Goal: Transaction & Acquisition: Purchase product/service

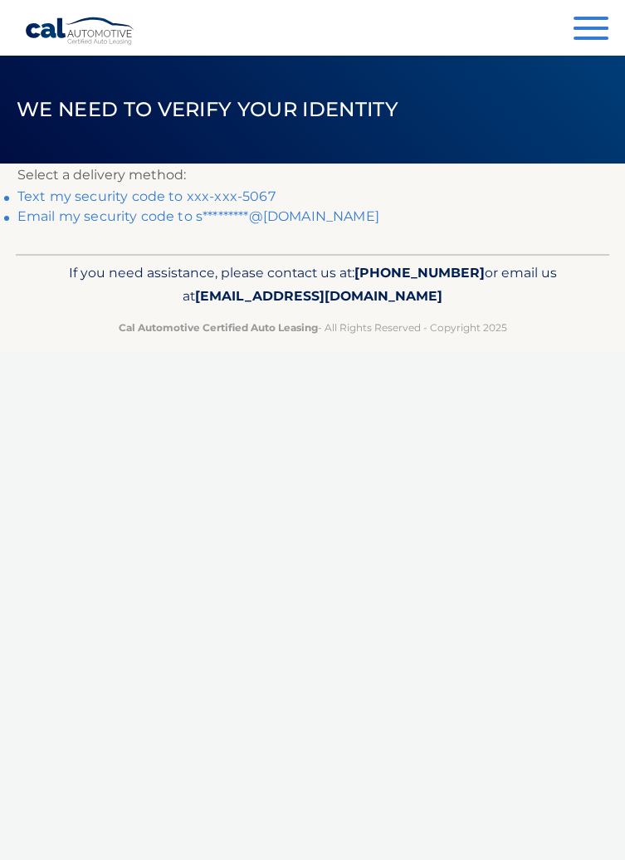
click at [131, 195] on link "Text my security code to xxx-xxx-5067" at bounding box center [146, 196] width 258 height 16
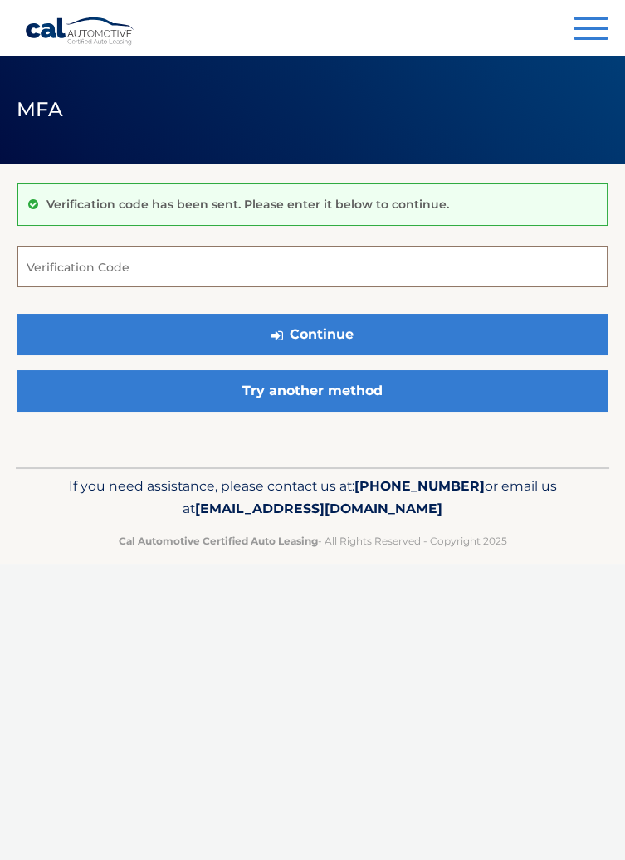
click at [136, 269] on input "Verification Code" at bounding box center [312, 267] width 590 height 42
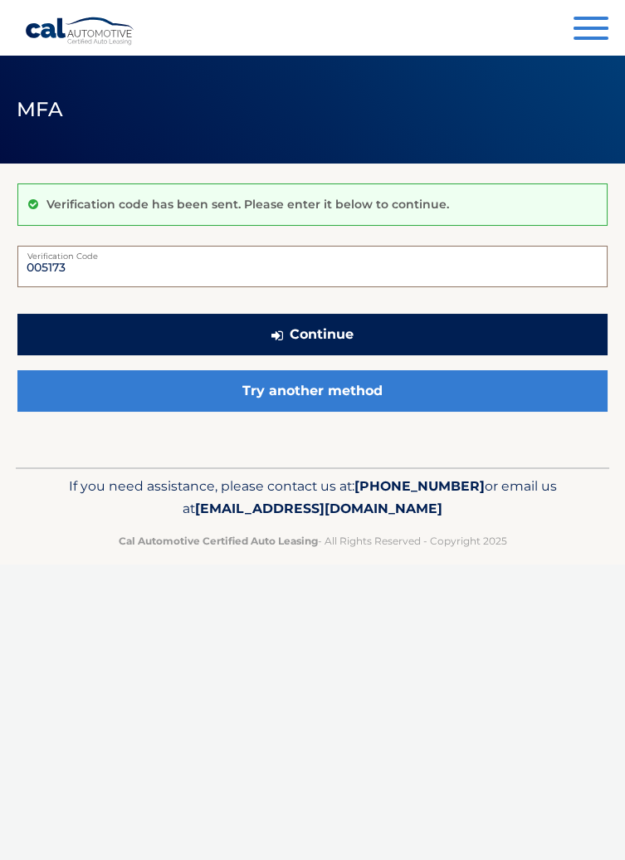
type input "005173"
click at [325, 335] on button "Continue" at bounding box center [312, 335] width 590 height 42
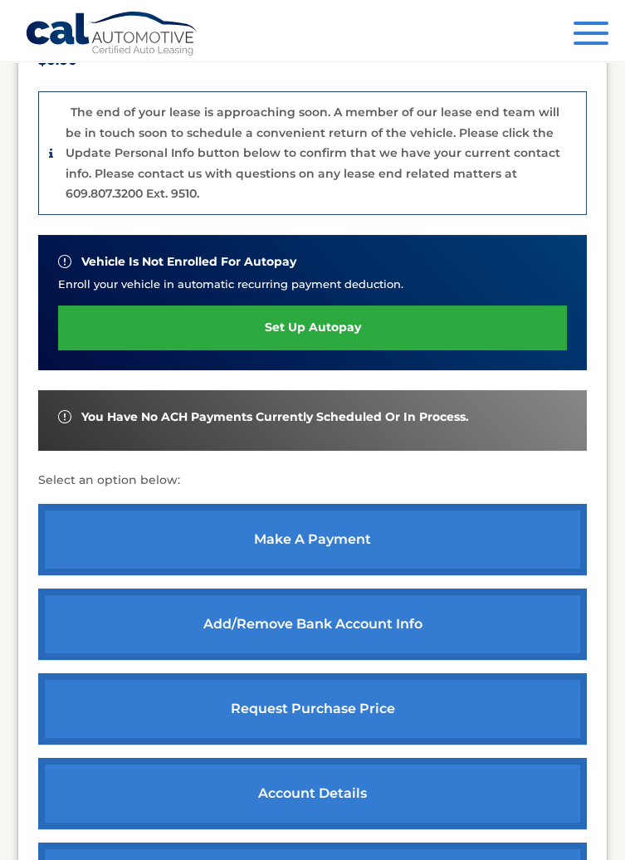
scroll to position [428, 0]
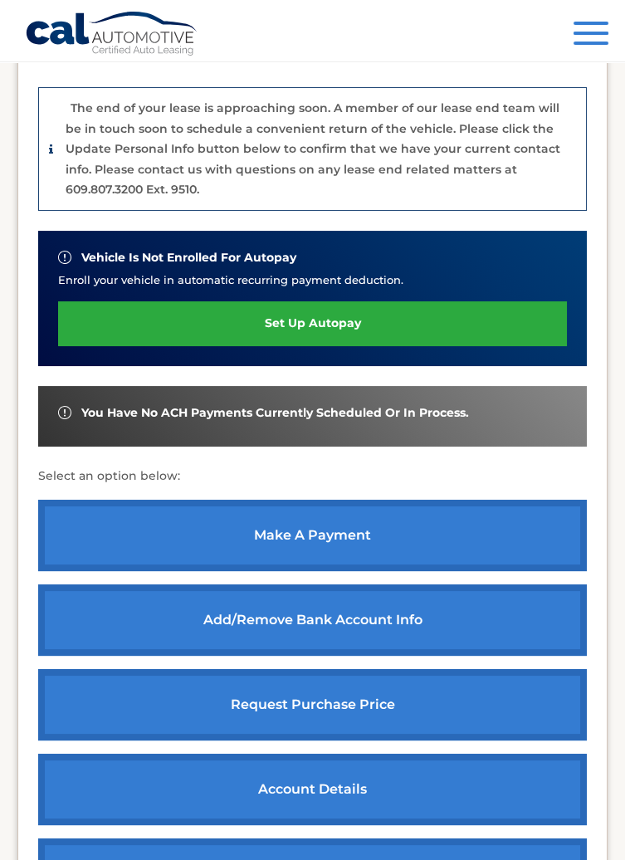
click at [354, 502] on link "make a payment" at bounding box center [312, 535] width 549 height 71
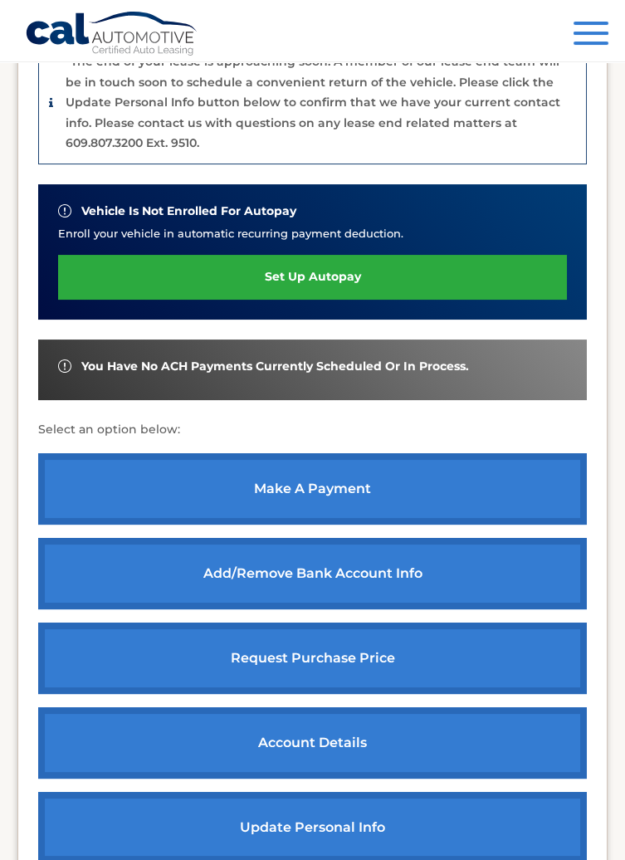
scroll to position [507, 0]
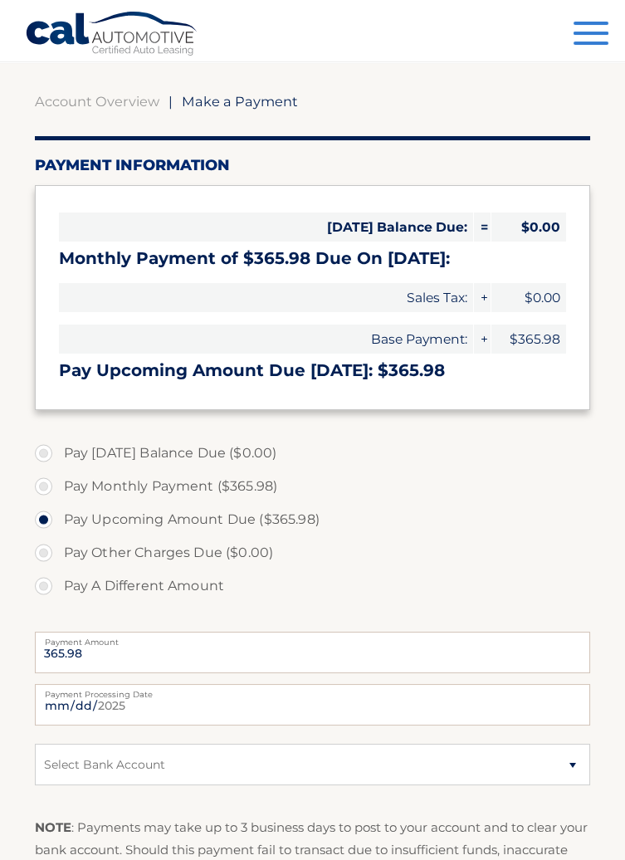
scroll to position [105, 0]
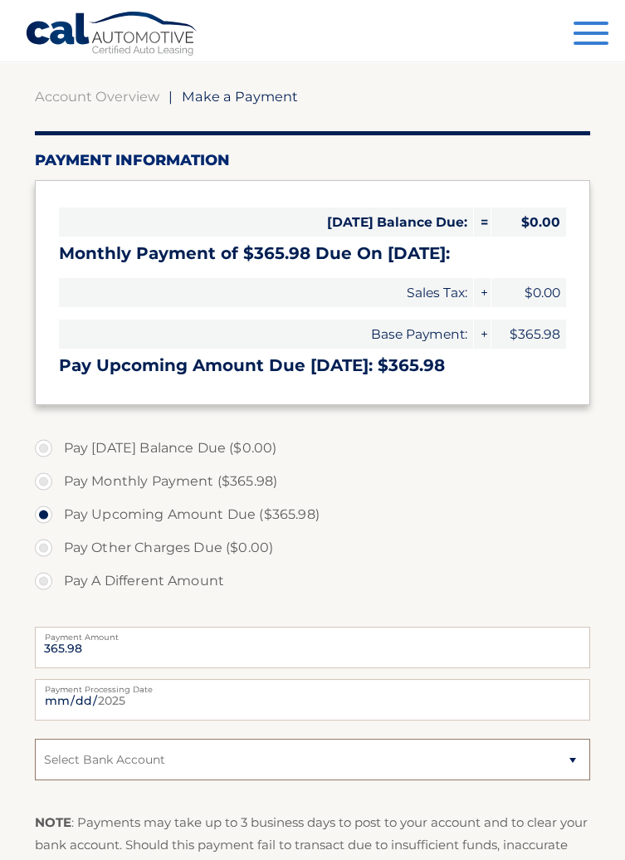
click at [266, 755] on select "Select Bank Account Checking BANK OF AMERICA, N.A. *****0590 Checking M &amp; T…" at bounding box center [313, 760] width 556 height 42
select select "MTE5NTAwNjQtNGNiMS00MDk2LWI3ZDQtZDFhYjgyOTg2NmU2"
click at [35, 739] on select "Select Bank Account Checking BANK OF AMERICA, N.A. *****0590 Checking M &amp; T…" at bounding box center [313, 760] width 556 height 42
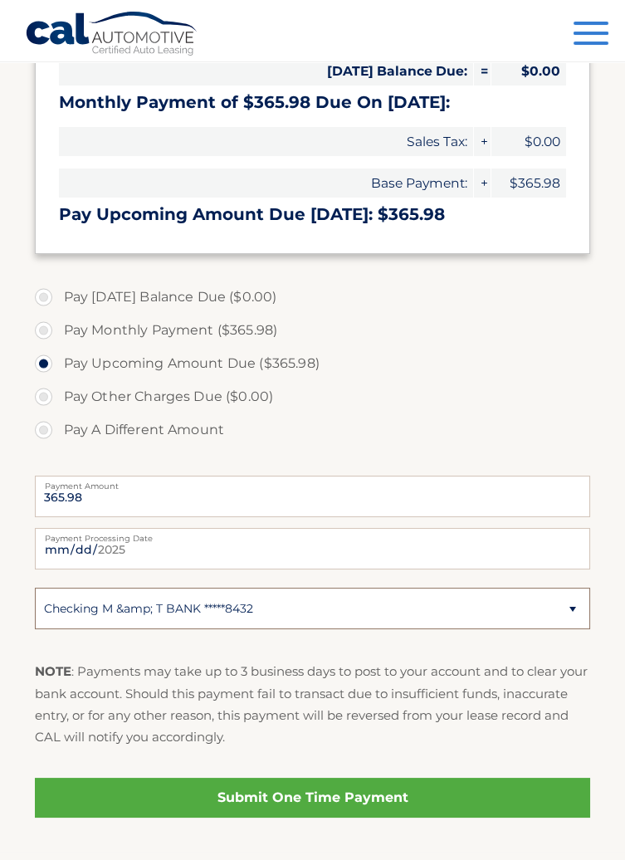
scroll to position [282, 0]
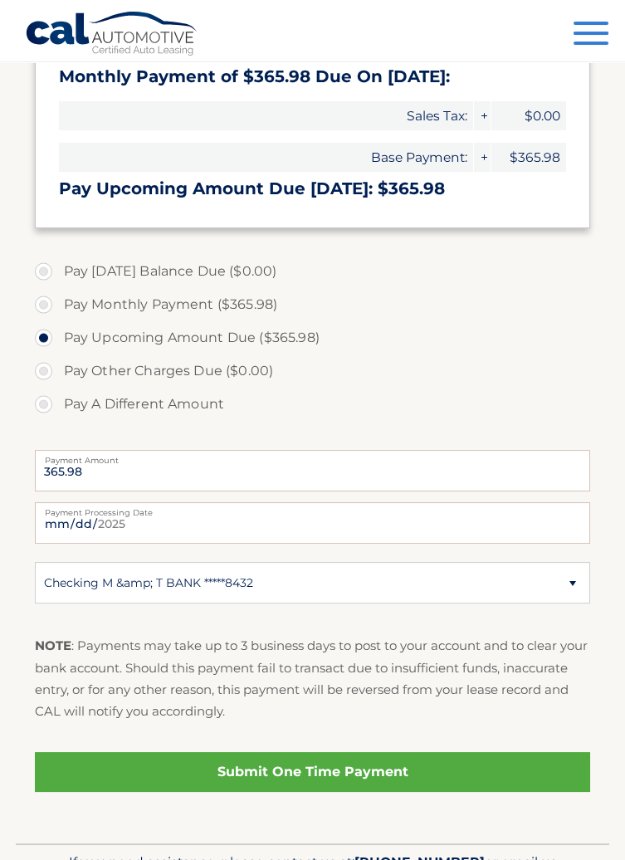
click at [325, 770] on link "Submit One Time Payment" at bounding box center [313, 772] width 556 height 40
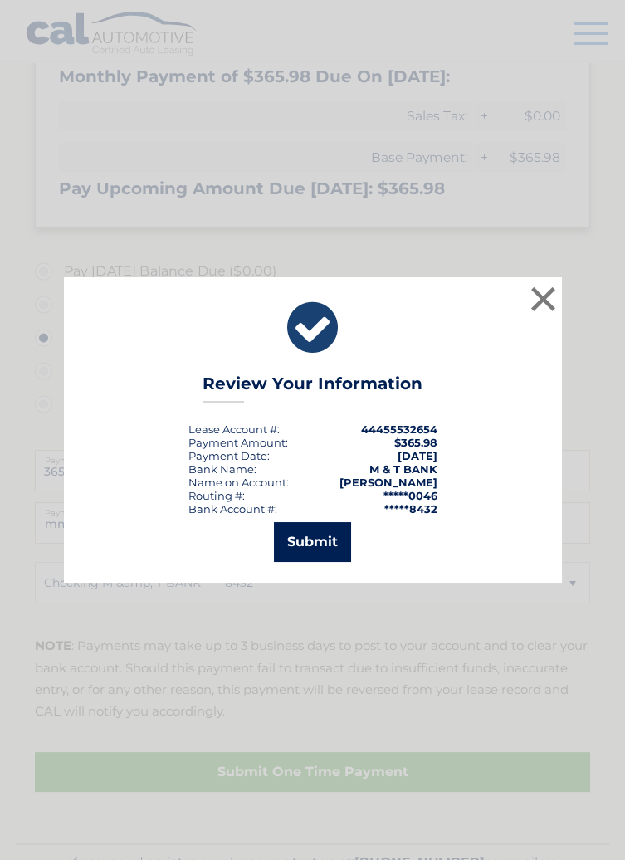
click at [310, 562] on button "Submit" at bounding box center [312, 542] width 77 height 40
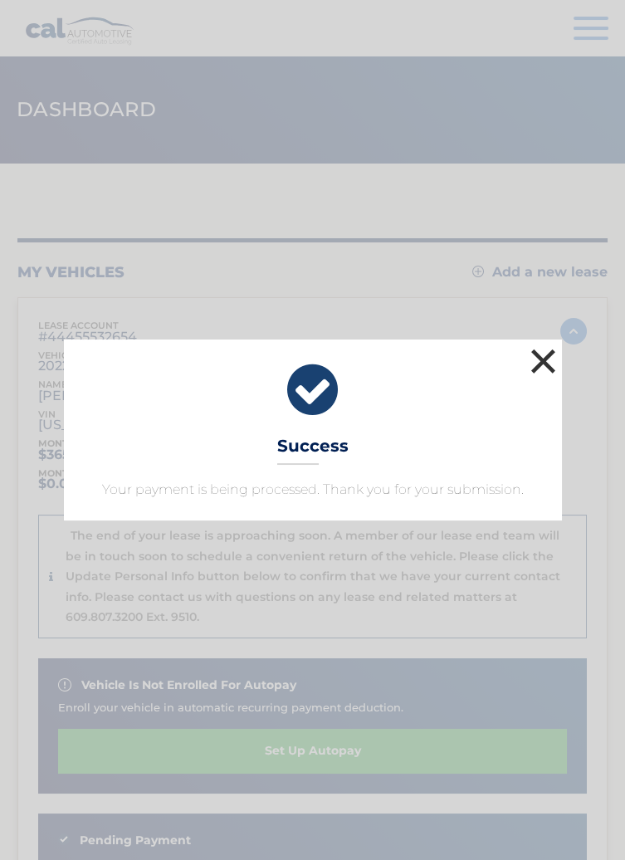
click at [541, 365] on button "×" at bounding box center [543, 361] width 33 height 33
